Goal: Information Seeking & Learning: Learn about a topic

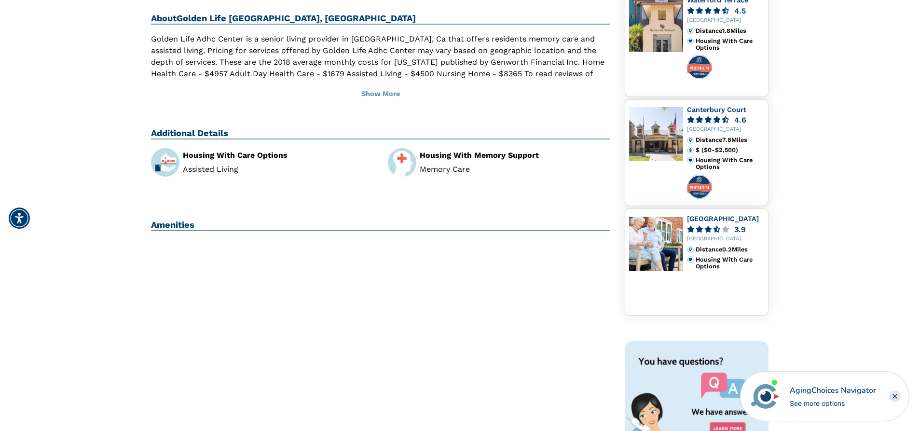
scroll to position [223, 0]
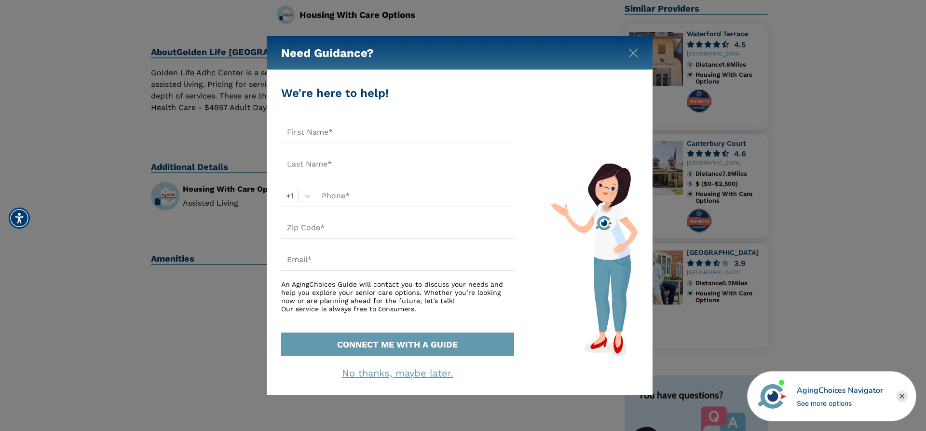
drag, startPoint x: 922, startPoint y: 161, endPoint x: 924, endPoint y: 208, distance: 47.3
click at [924, 208] on html "Home Search Browse Get Started Learn For Providers Company Contact Sign In Sign…" at bounding box center [463, 311] width 926 height 1068
click at [632, 53] on img "Close" at bounding box center [634, 53] width 10 height 10
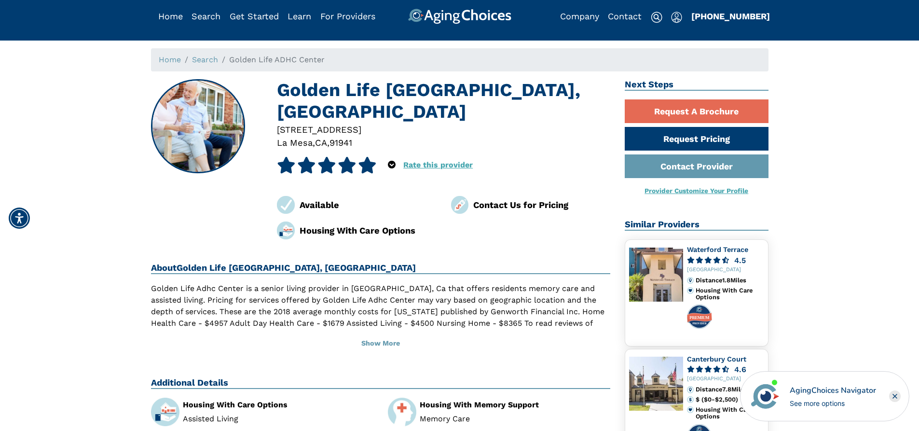
scroll to position [0, 0]
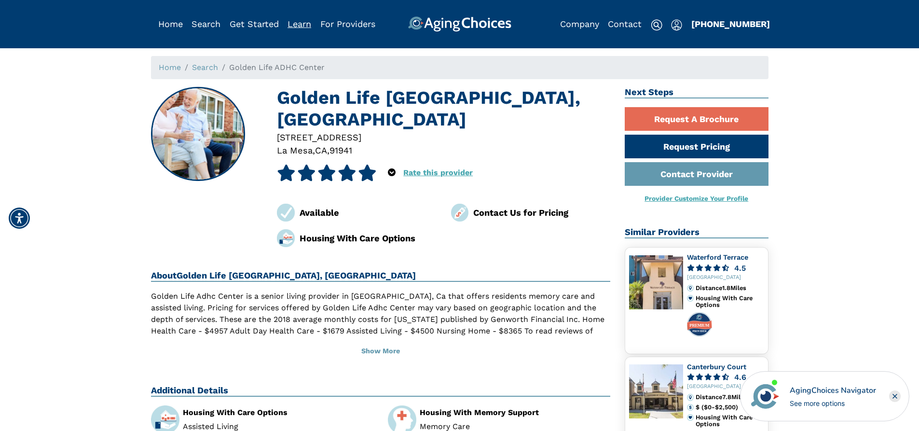
click at [301, 27] on link "Learn" at bounding box center [299, 24] width 24 height 10
